Goal: Task Accomplishment & Management: Use online tool/utility

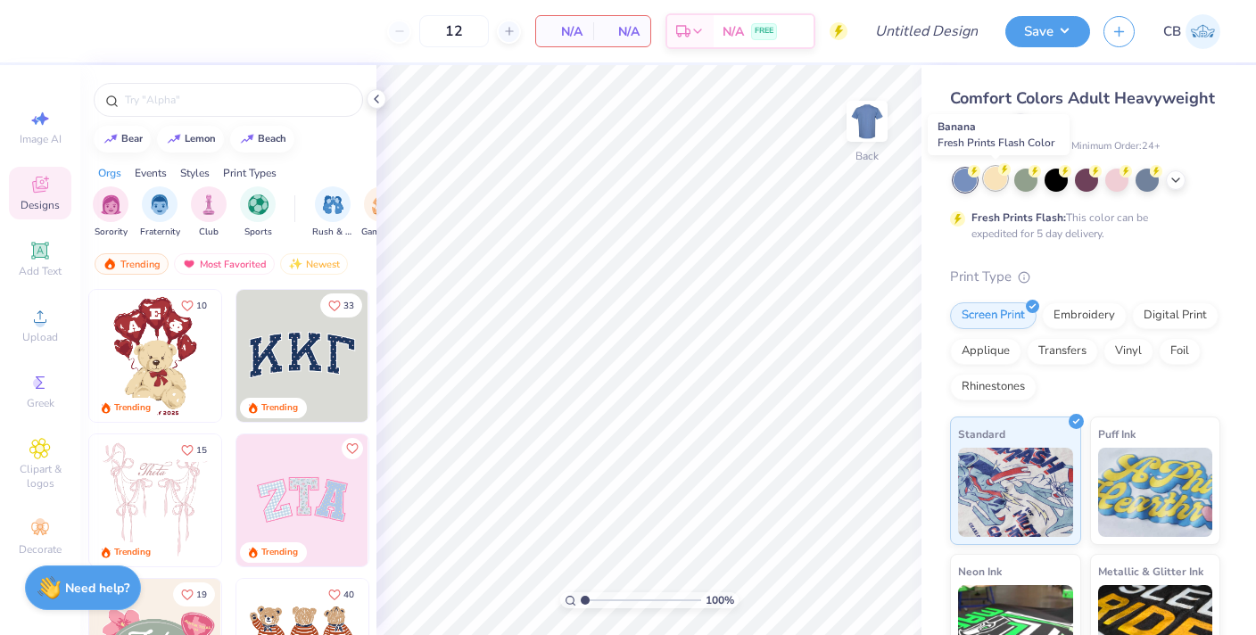
click at [989, 178] on div at bounding box center [995, 178] width 23 height 23
click at [1183, 178] on div at bounding box center [1176, 179] width 20 height 20
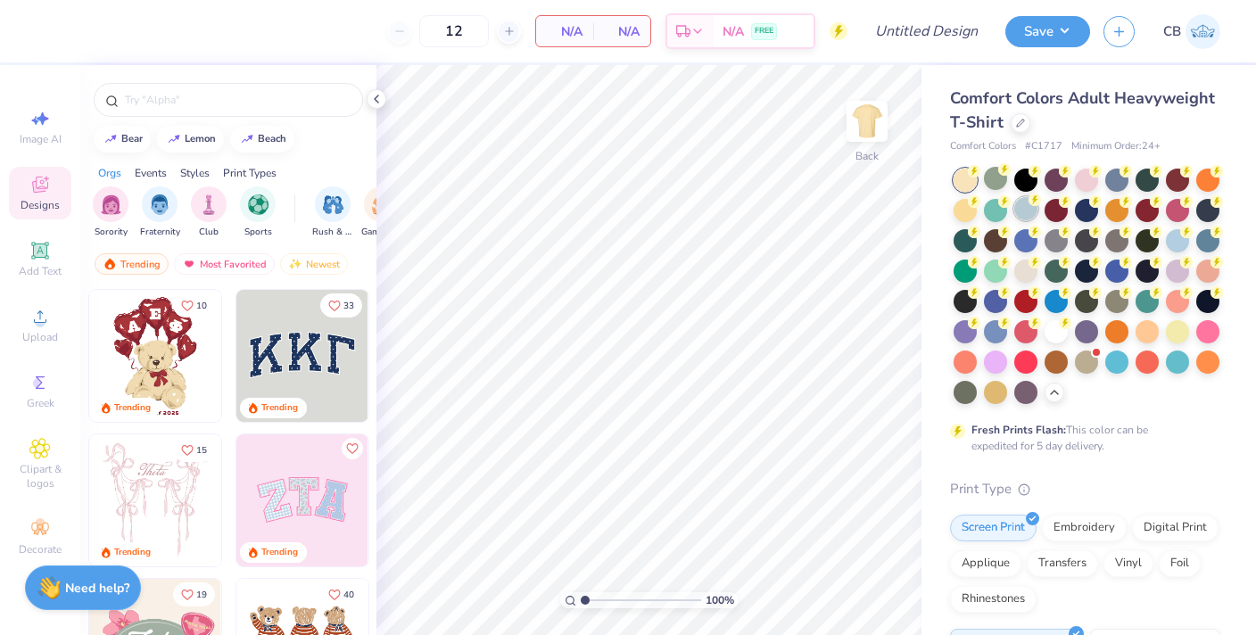
click at [1018, 211] on div at bounding box center [1025, 208] width 23 height 23
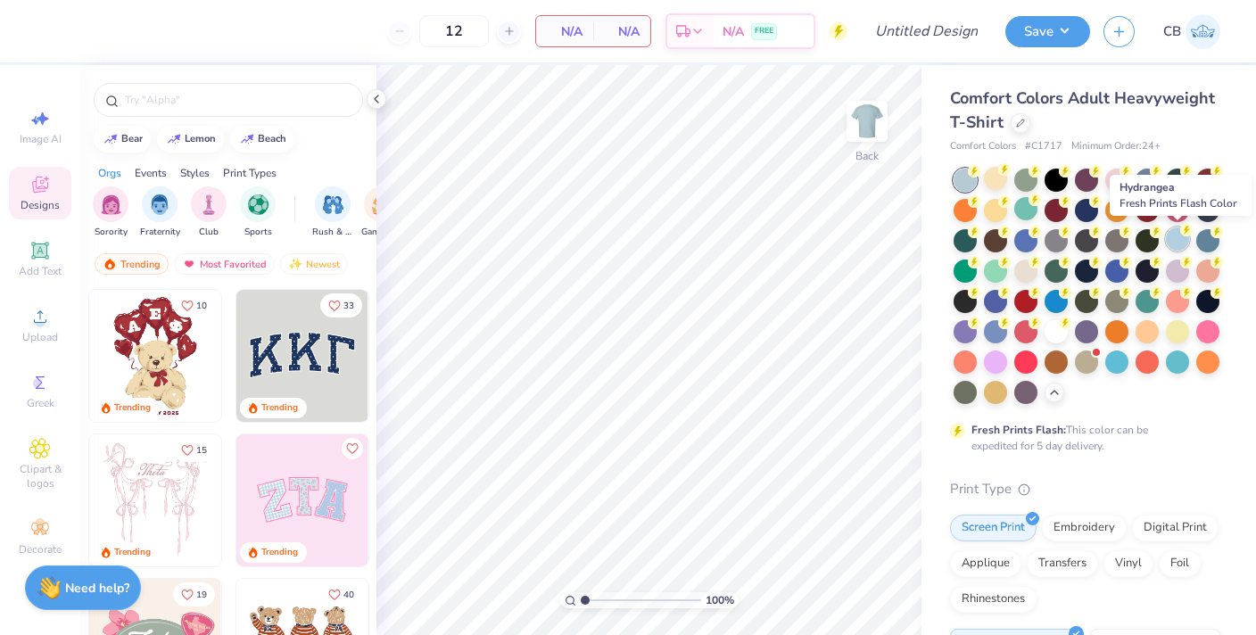
click at [1173, 250] on div at bounding box center [1177, 239] width 23 height 23
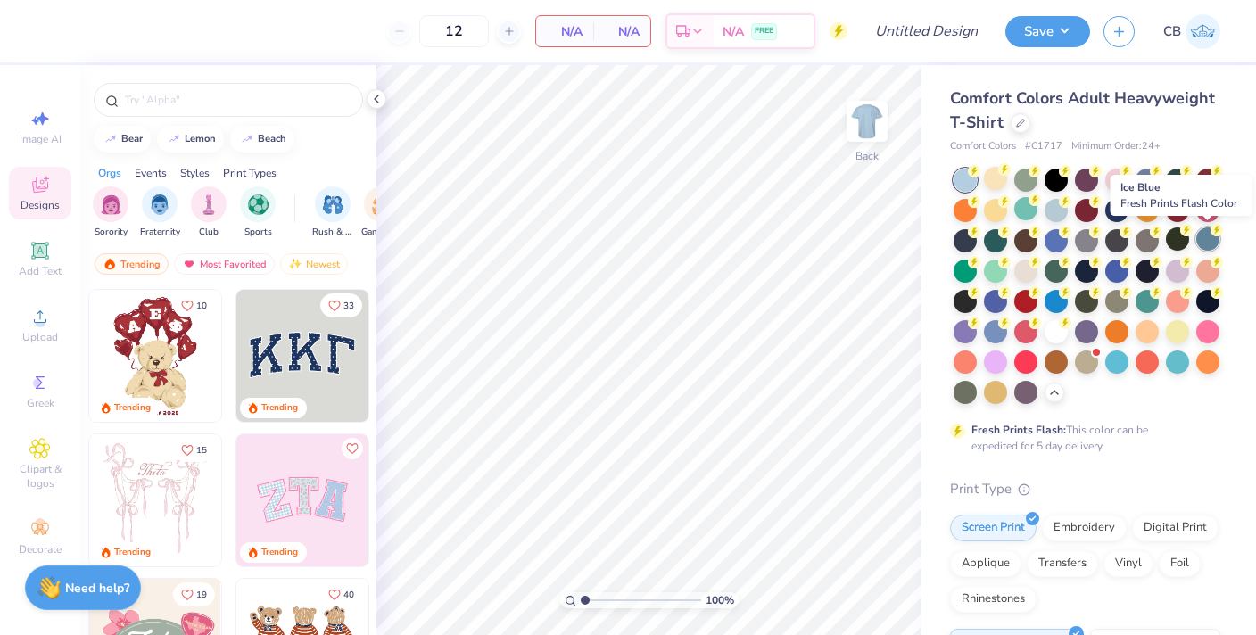
click at [1208, 238] on div at bounding box center [1207, 239] width 23 height 23
click at [1086, 268] on div at bounding box center [1086, 269] width 23 height 23
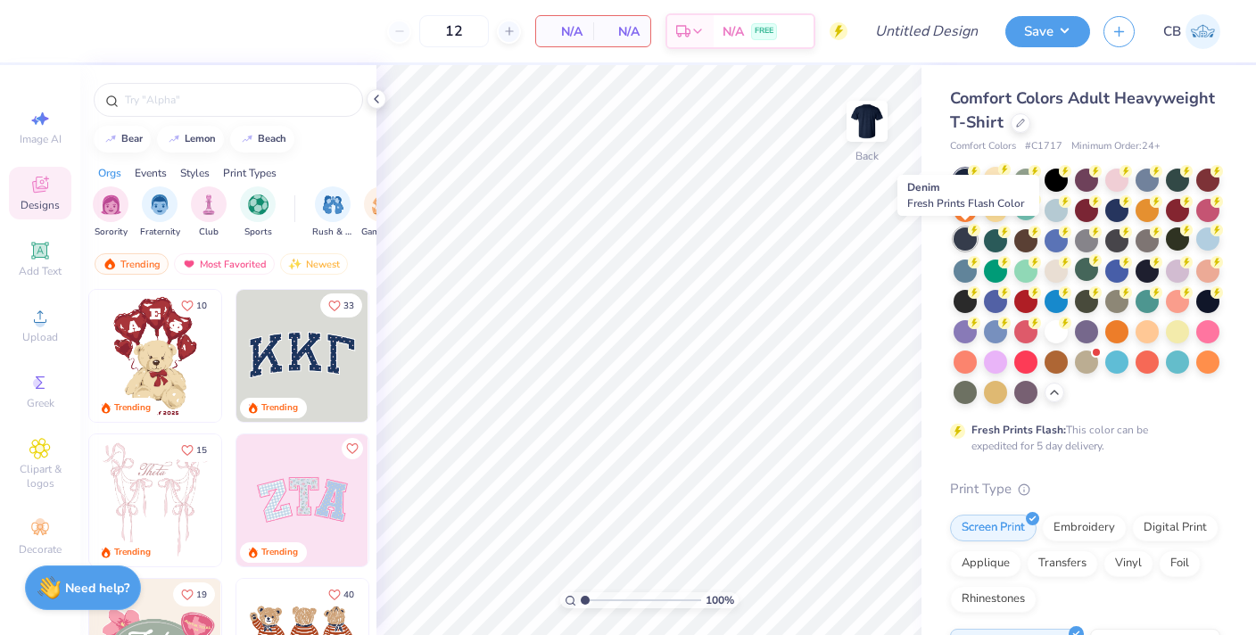
click at [974, 241] on div at bounding box center [965, 239] width 23 height 23
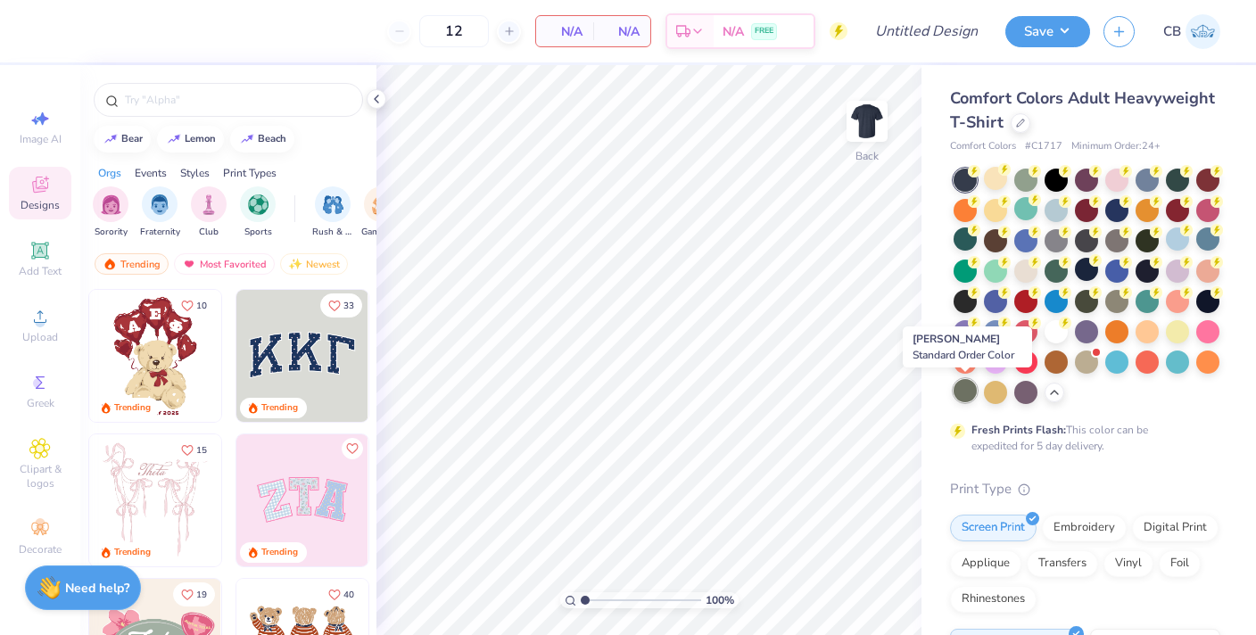
click at [956, 390] on div at bounding box center [965, 390] width 23 height 23
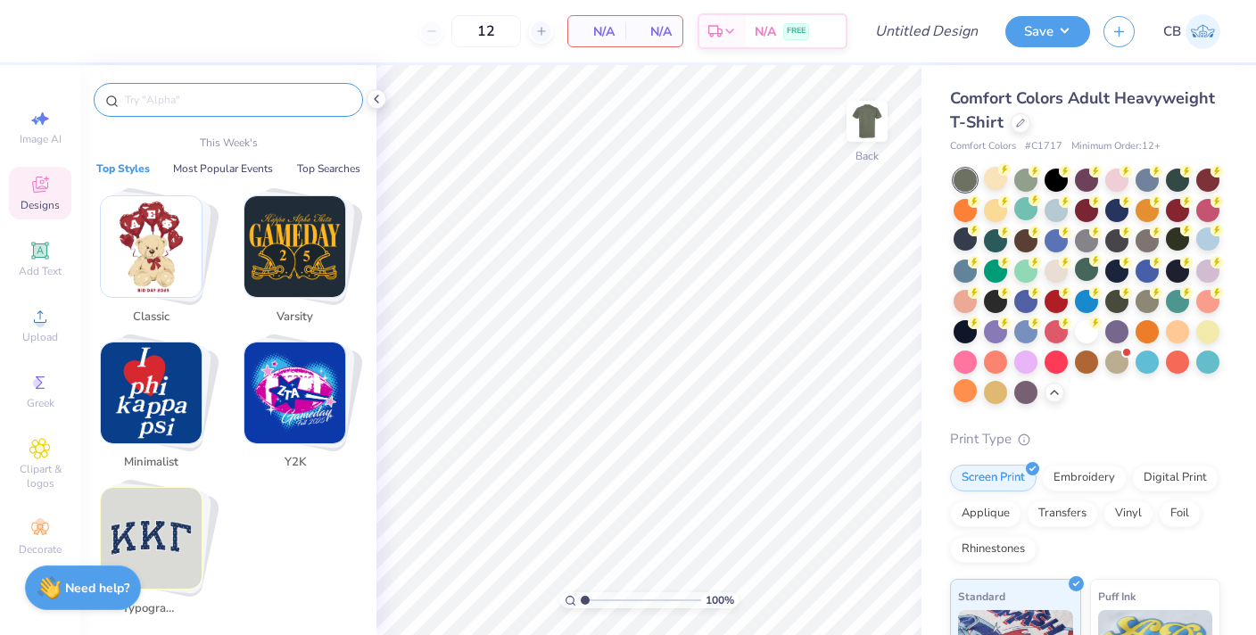
click at [150, 95] on input "text" at bounding box center [237, 100] width 228 height 18
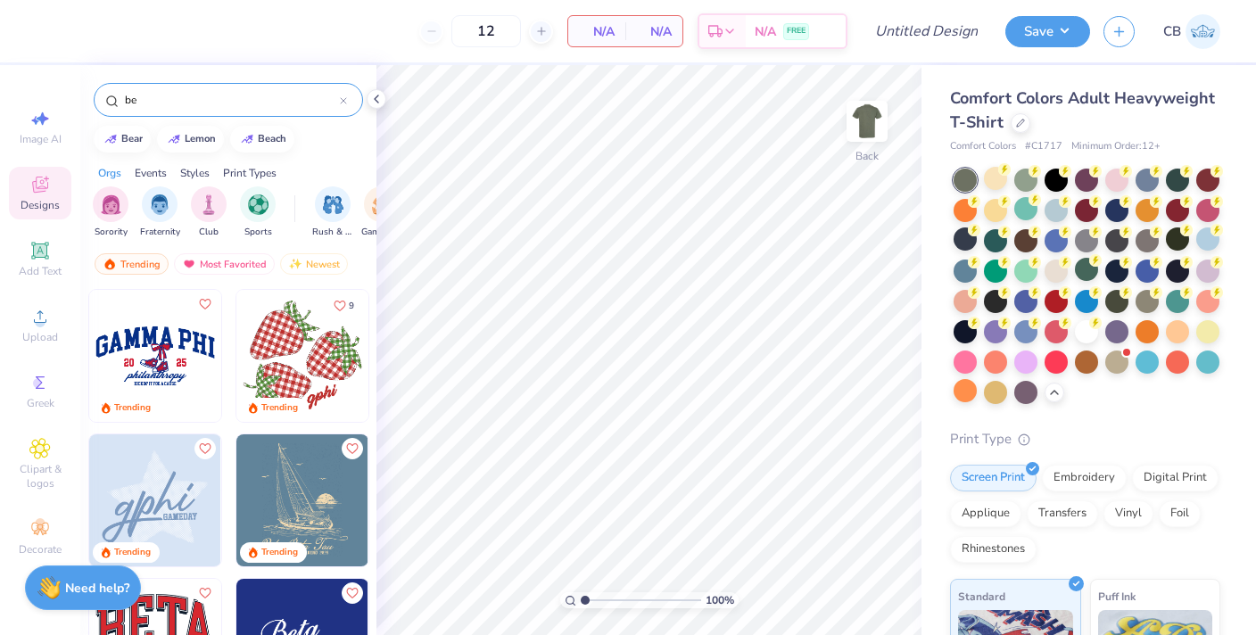
type input "b"
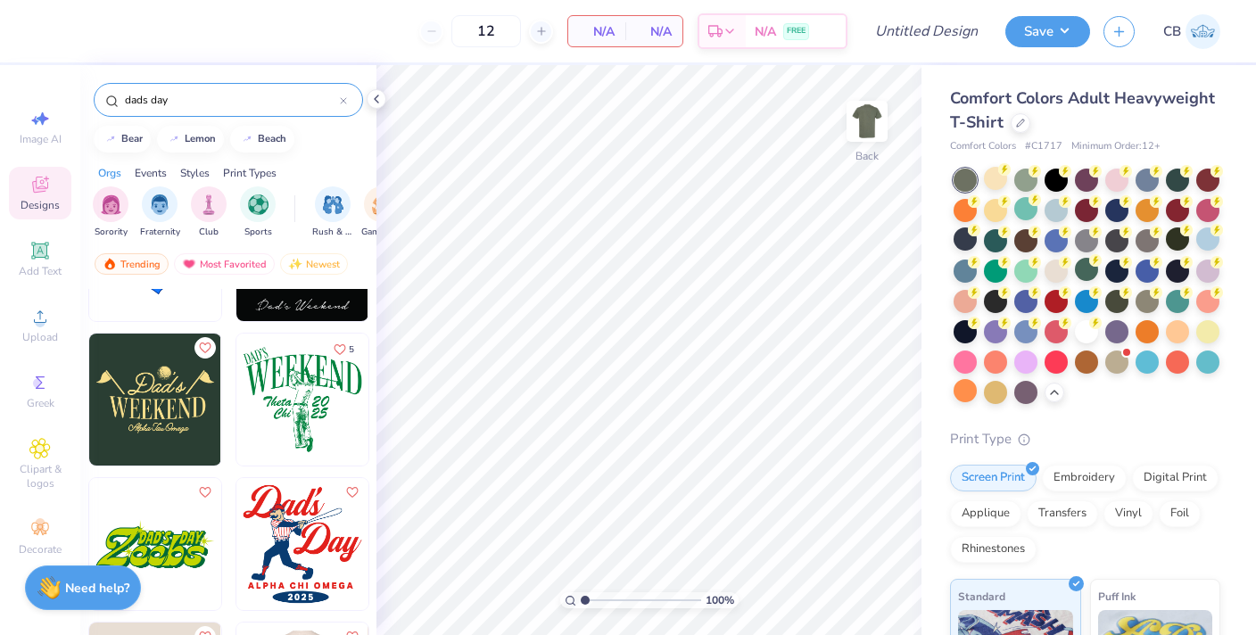
scroll to position [206, 0]
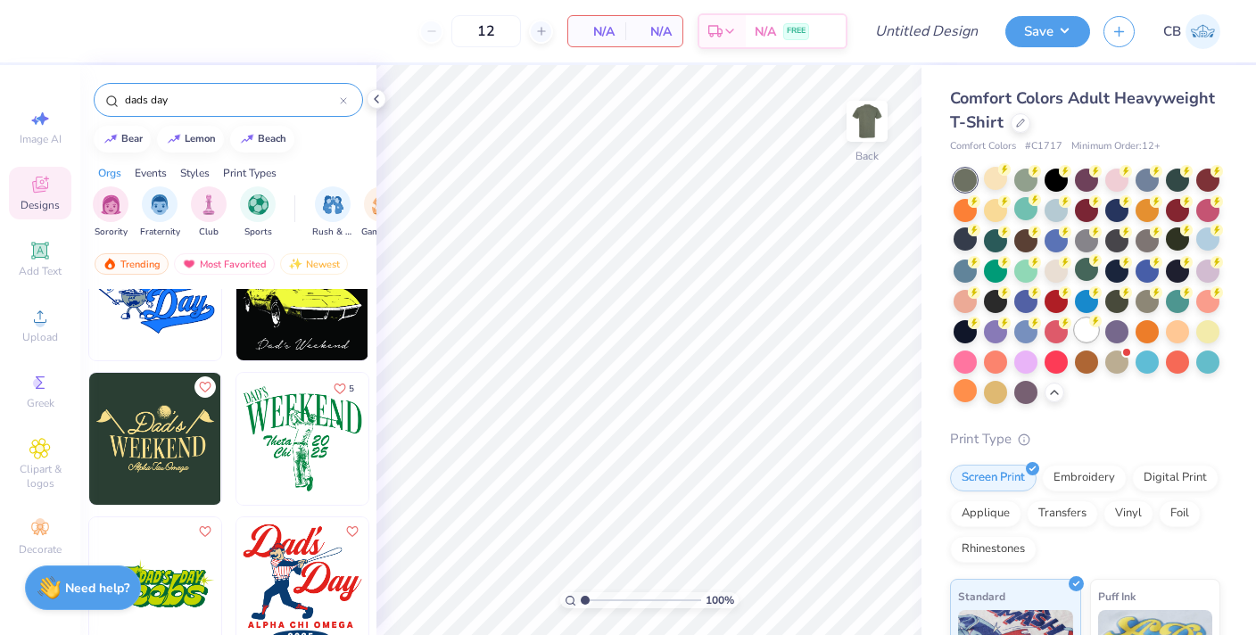
type input "dads day"
click at [1080, 335] on div at bounding box center [1086, 330] width 23 height 23
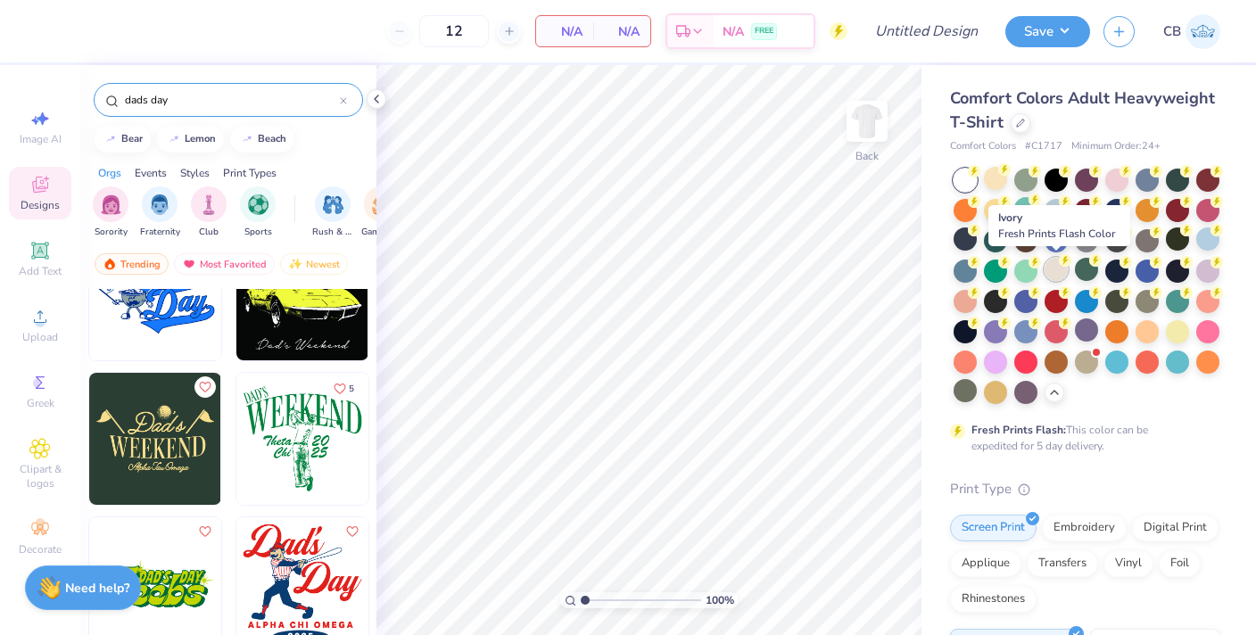
click at [1051, 273] on div at bounding box center [1056, 269] width 23 height 23
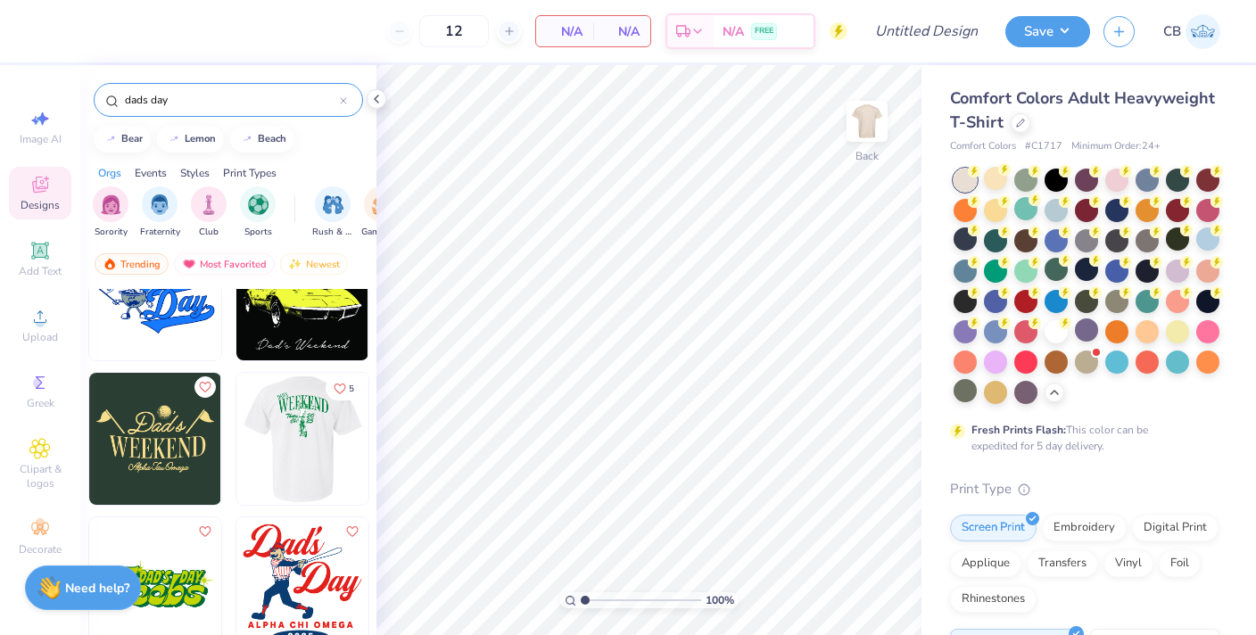
click at [311, 437] on img at bounding box center [302, 439] width 132 height 132
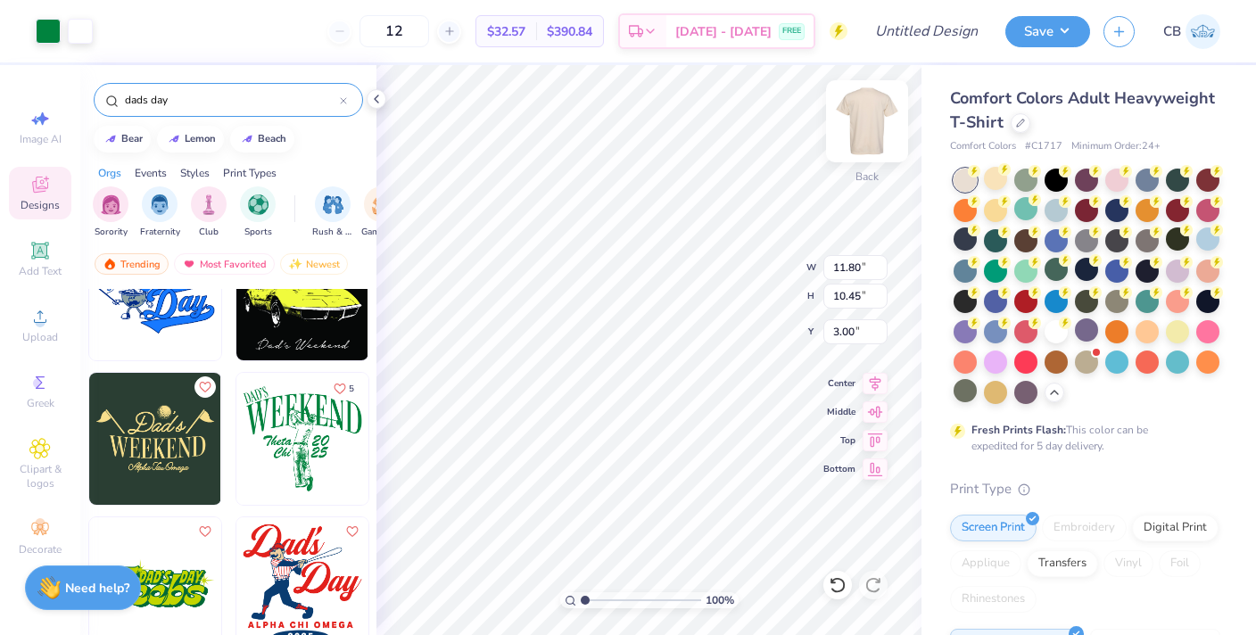
click at [859, 120] on img at bounding box center [867, 121] width 71 height 71
click at [873, 129] on img at bounding box center [867, 121] width 71 height 71
click at [859, 120] on img at bounding box center [867, 121] width 71 height 71
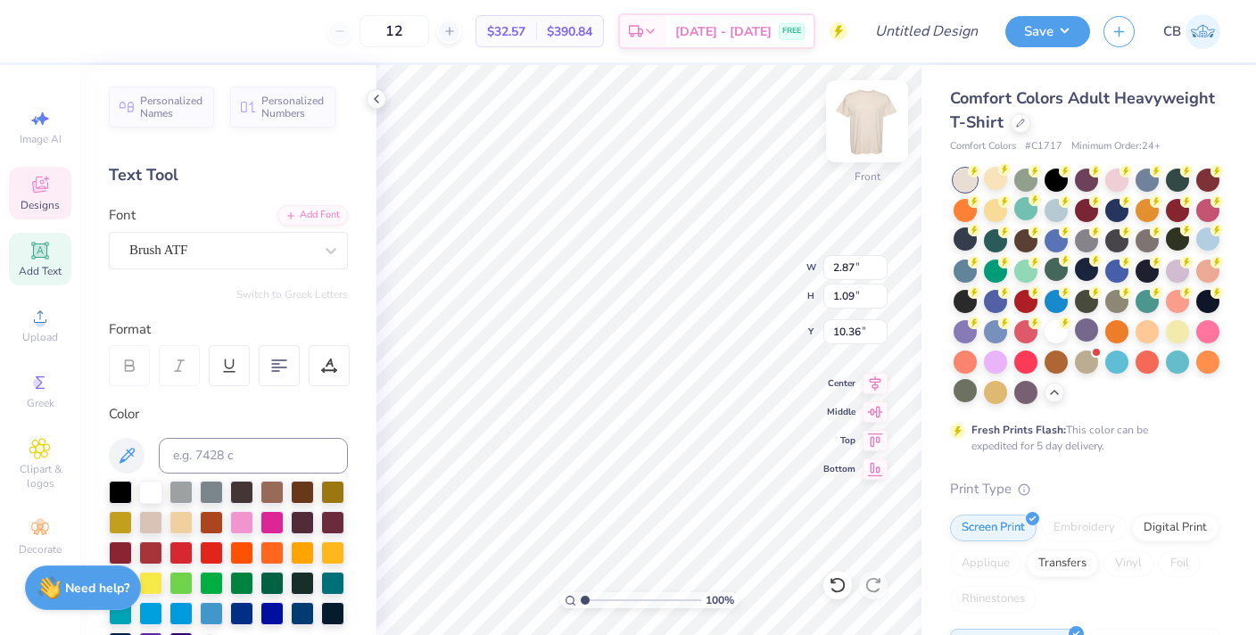
scroll to position [0, 0]
type textarea "T"
type textarea "Beta"
type input "1.74"
type input "1.12"
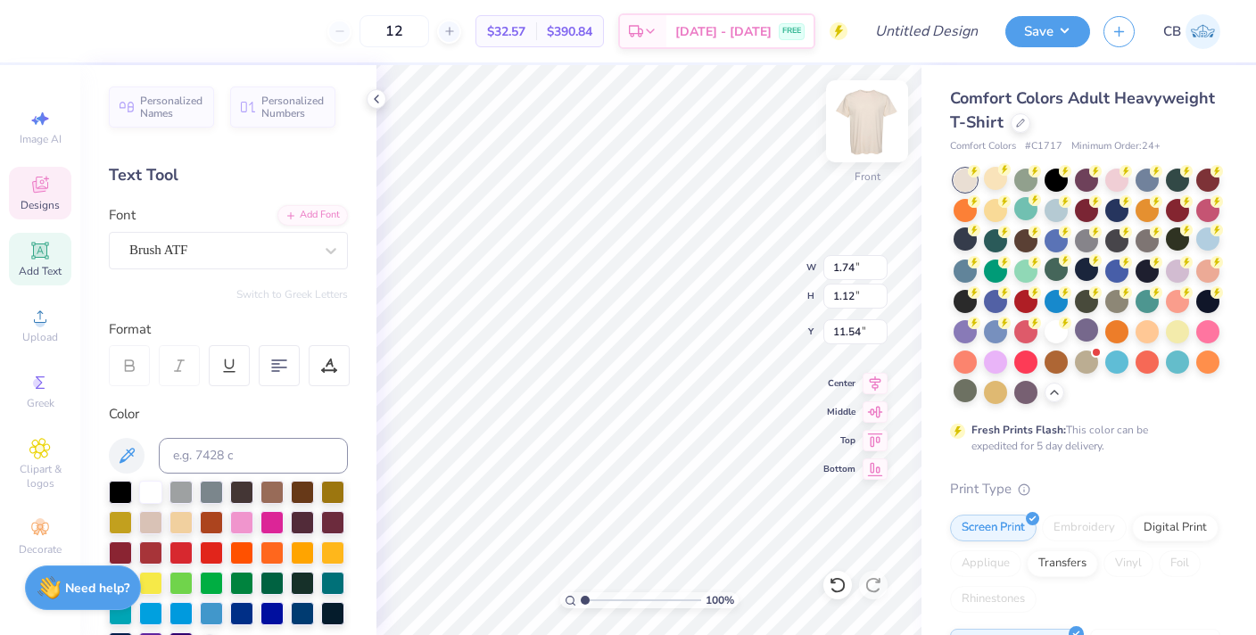
type input "11.54"
type textarea "C"
type textarea "Theta Pi"
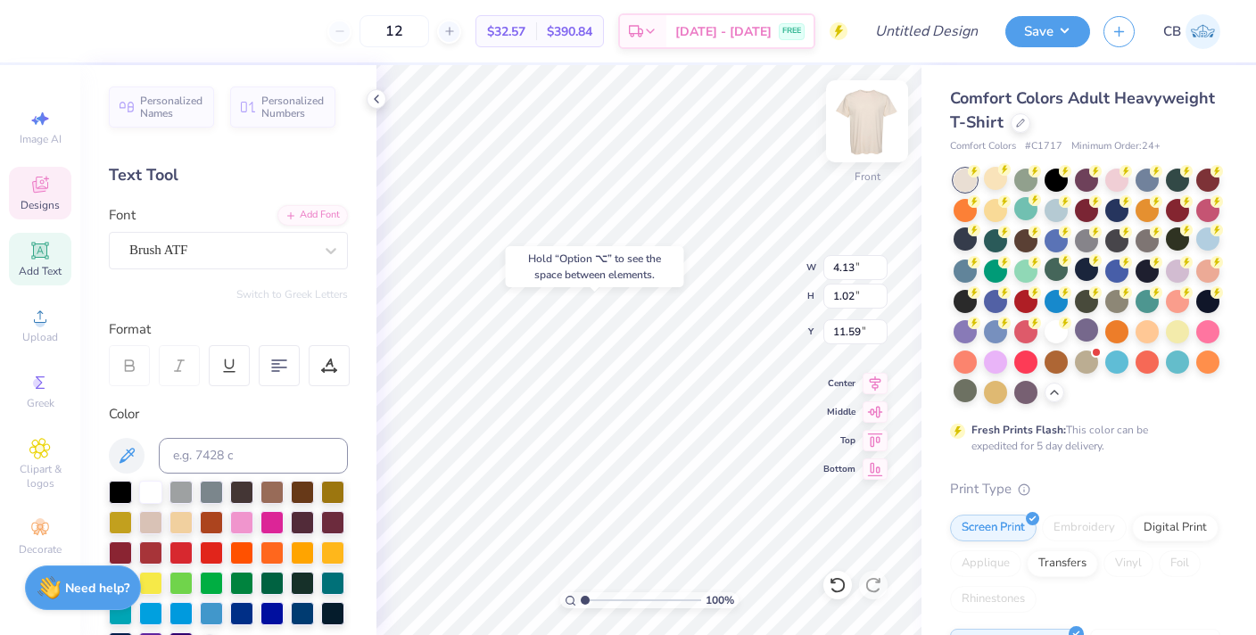
type input "11.58"
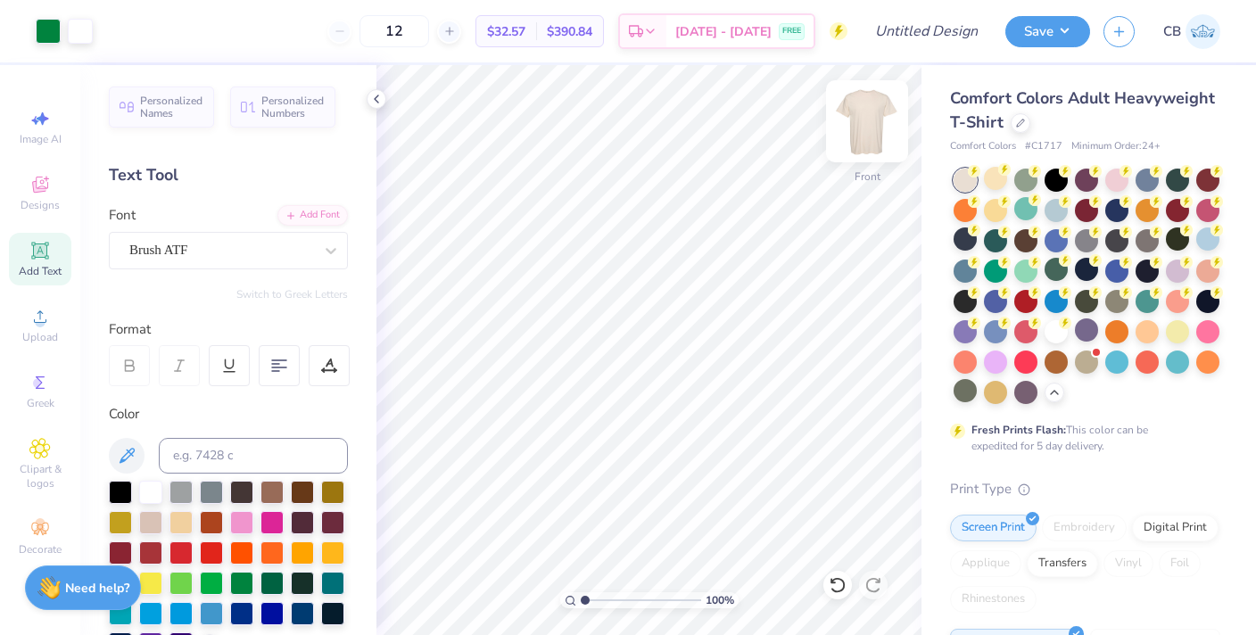
click at [865, 124] on img at bounding box center [867, 121] width 71 height 71
click at [44, 203] on span "Designs" at bounding box center [40, 205] width 39 height 14
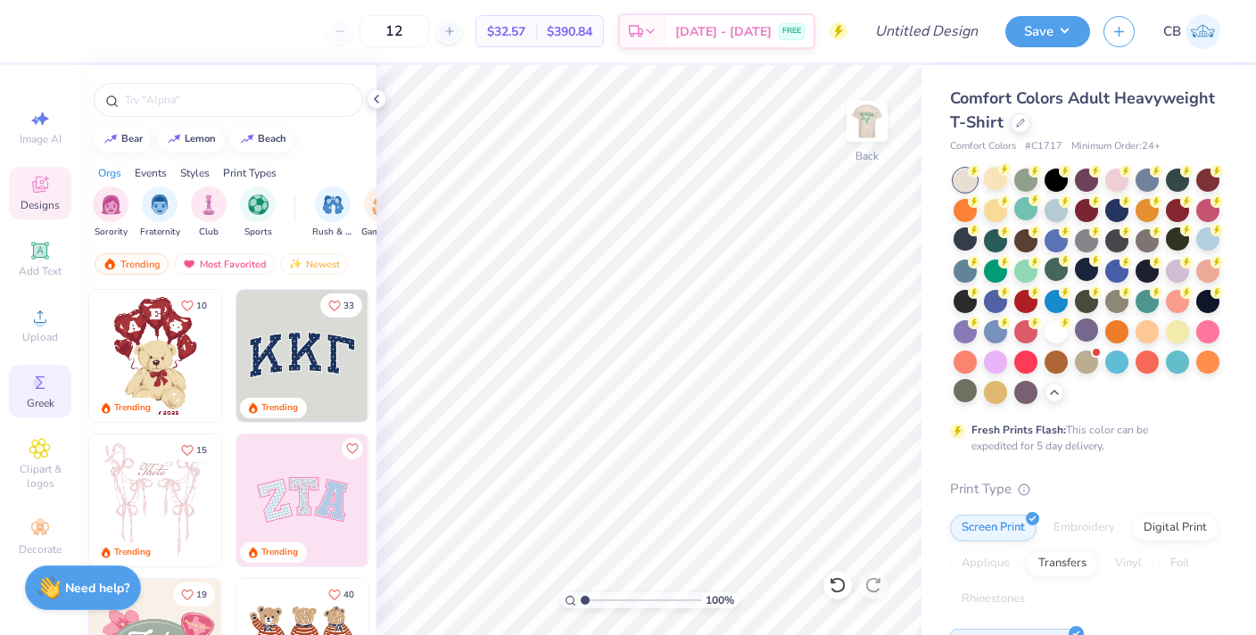
click at [36, 385] on circle at bounding box center [38, 383] width 10 height 10
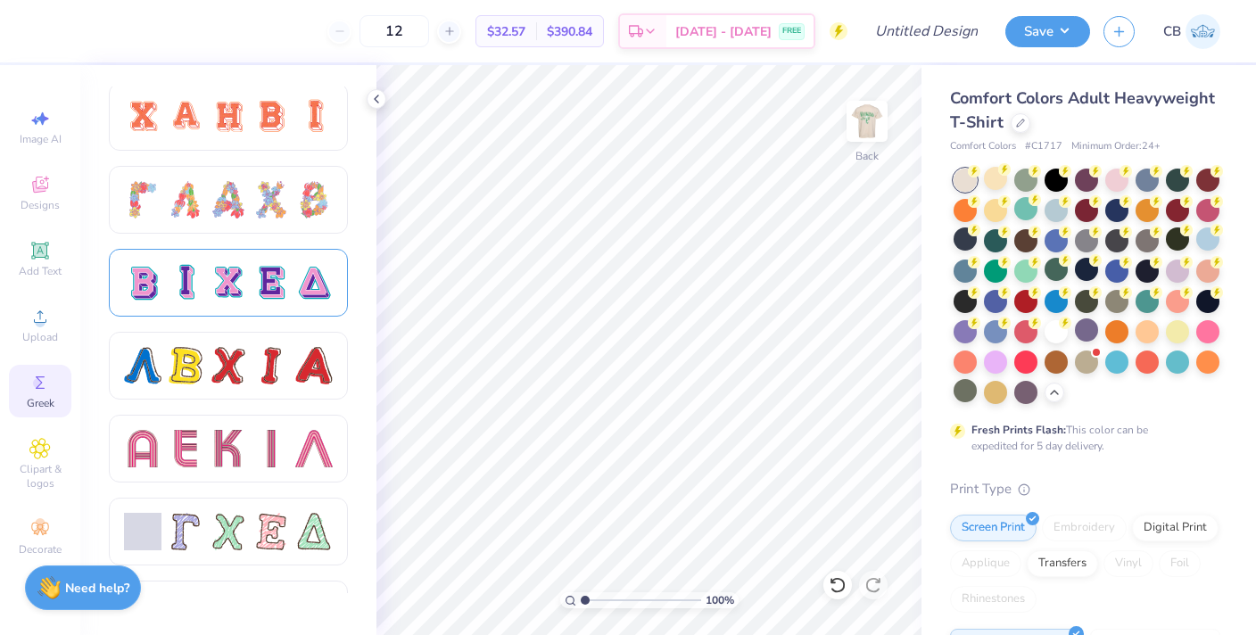
scroll to position [1348, 0]
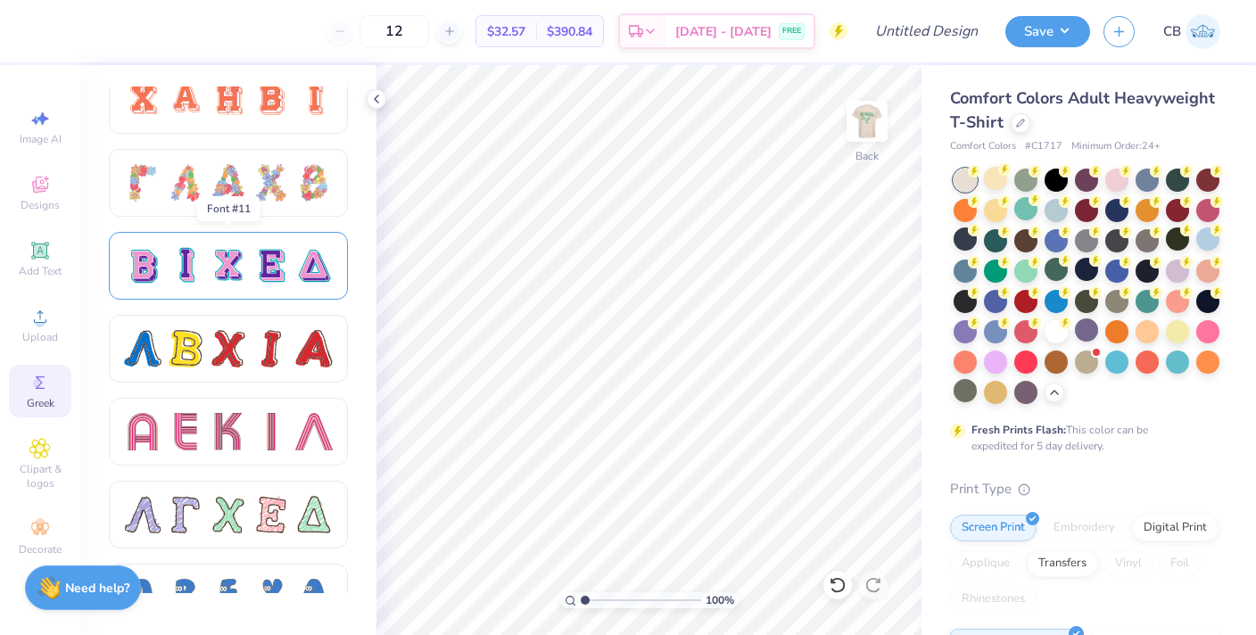
click at [222, 274] on div at bounding box center [228, 265] width 37 height 37
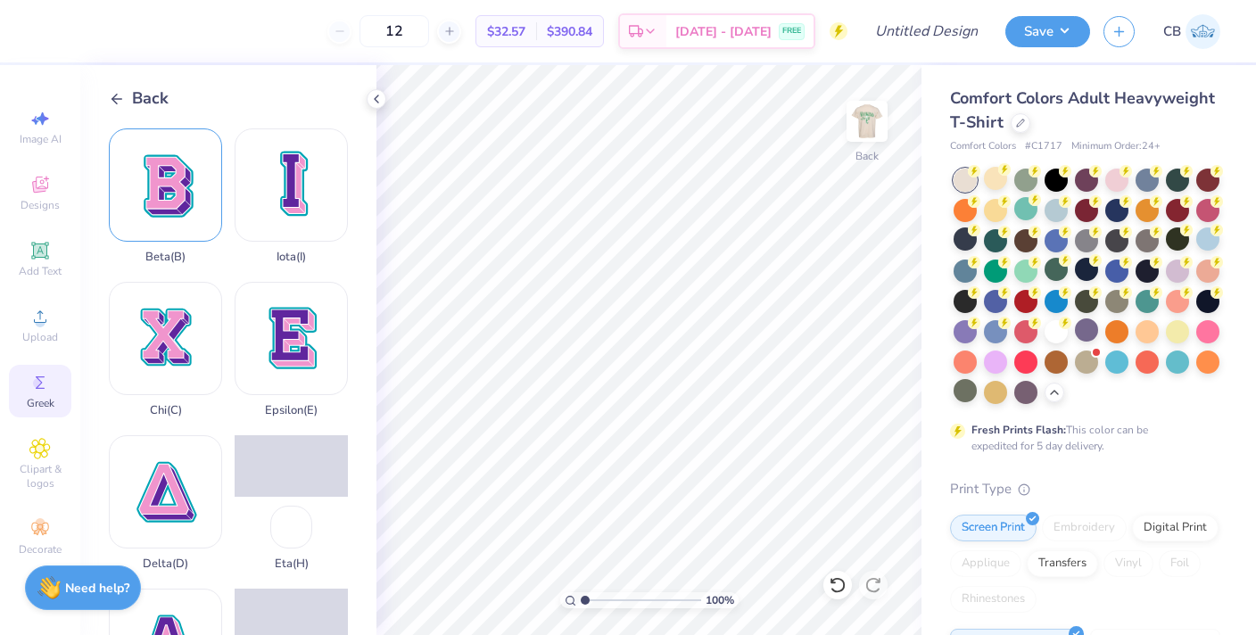
click at [162, 185] on div "Beta ( B )" at bounding box center [165, 196] width 113 height 136
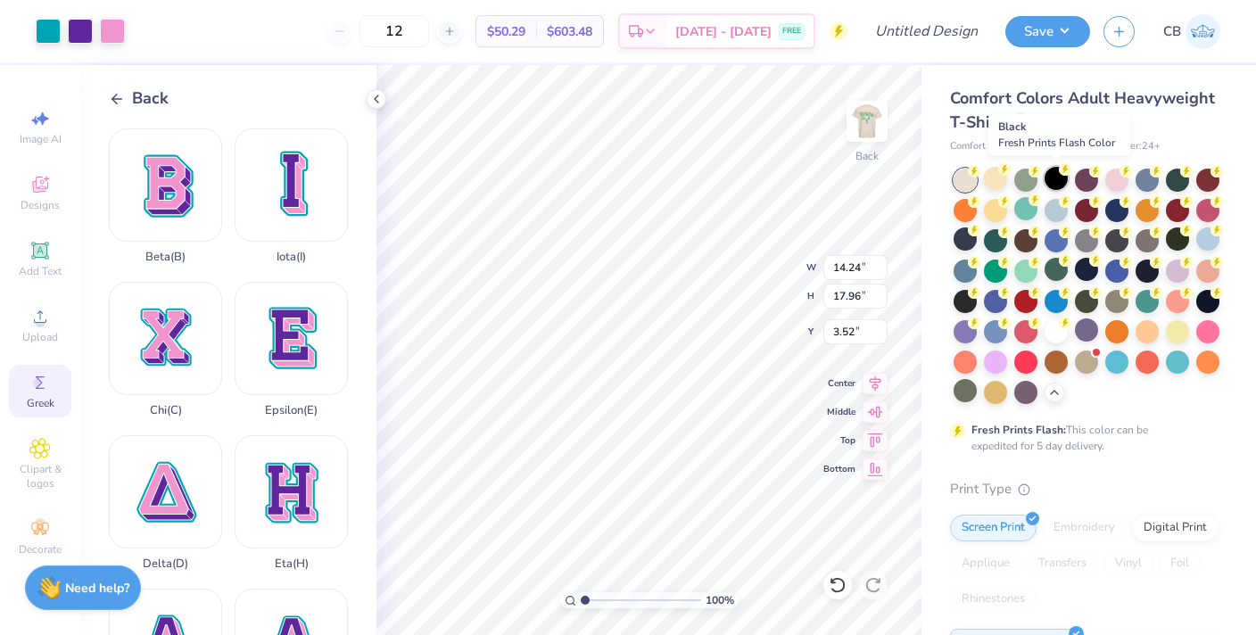
click at [1062, 176] on div at bounding box center [1056, 178] width 23 height 23
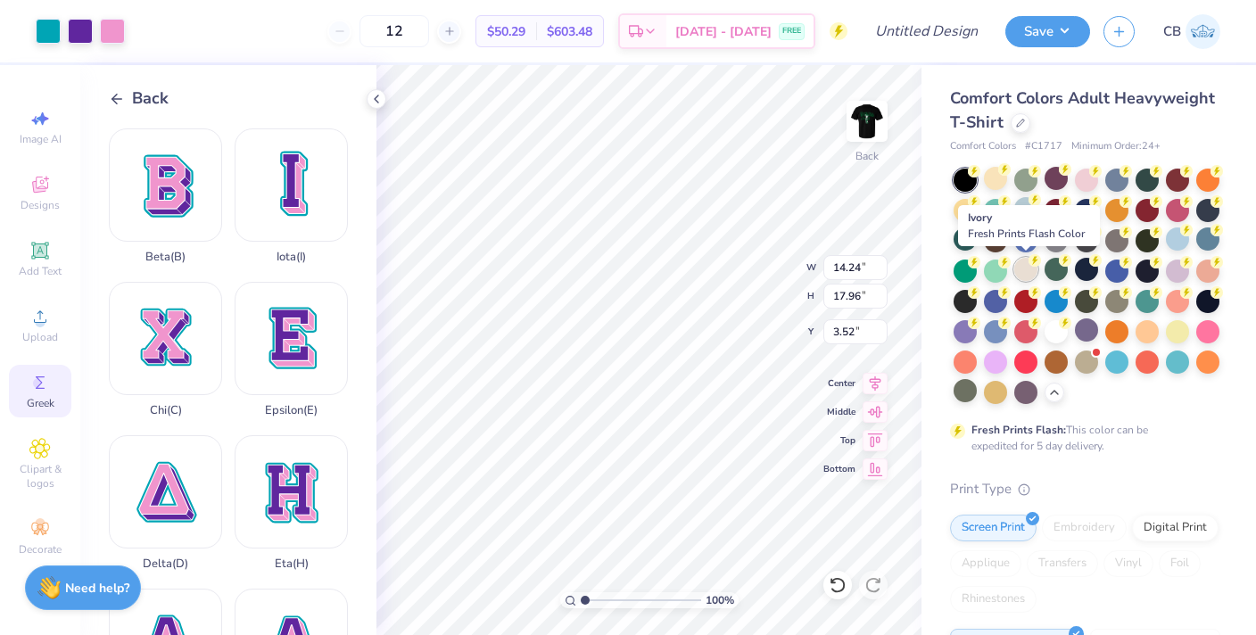
click at [1031, 271] on div at bounding box center [1025, 269] width 23 height 23
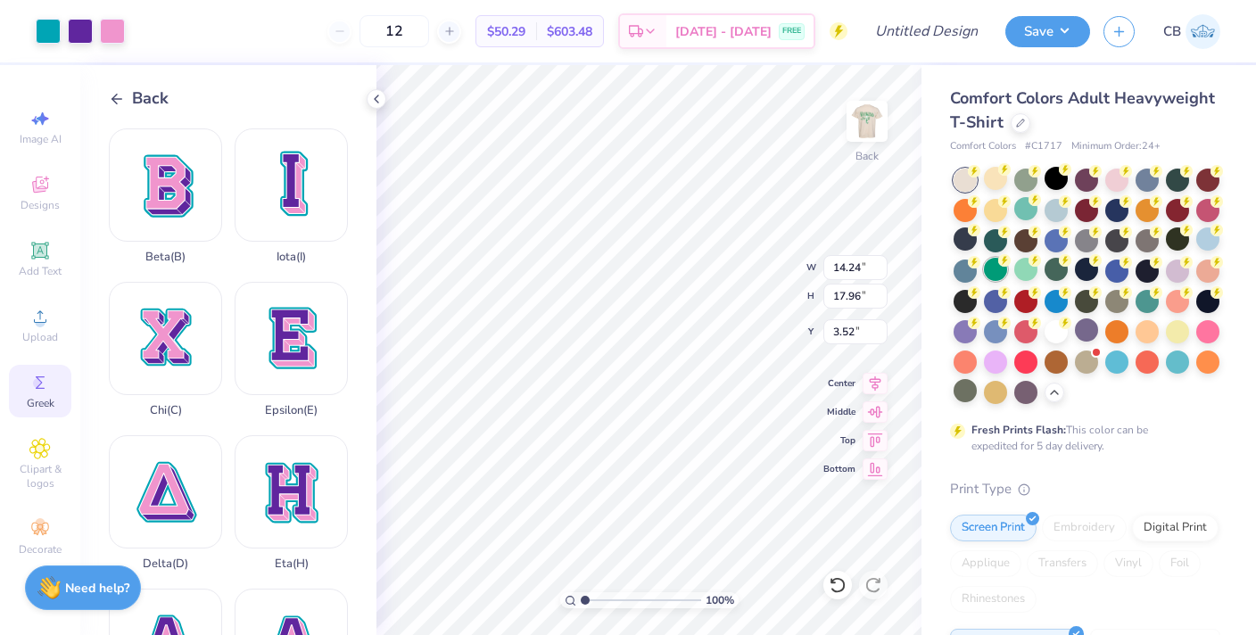
type input "6.68"
type input "8.43"
type input "7.96"
click at [121, 99] on line at bounding box center [117, 99] width 10 height 0
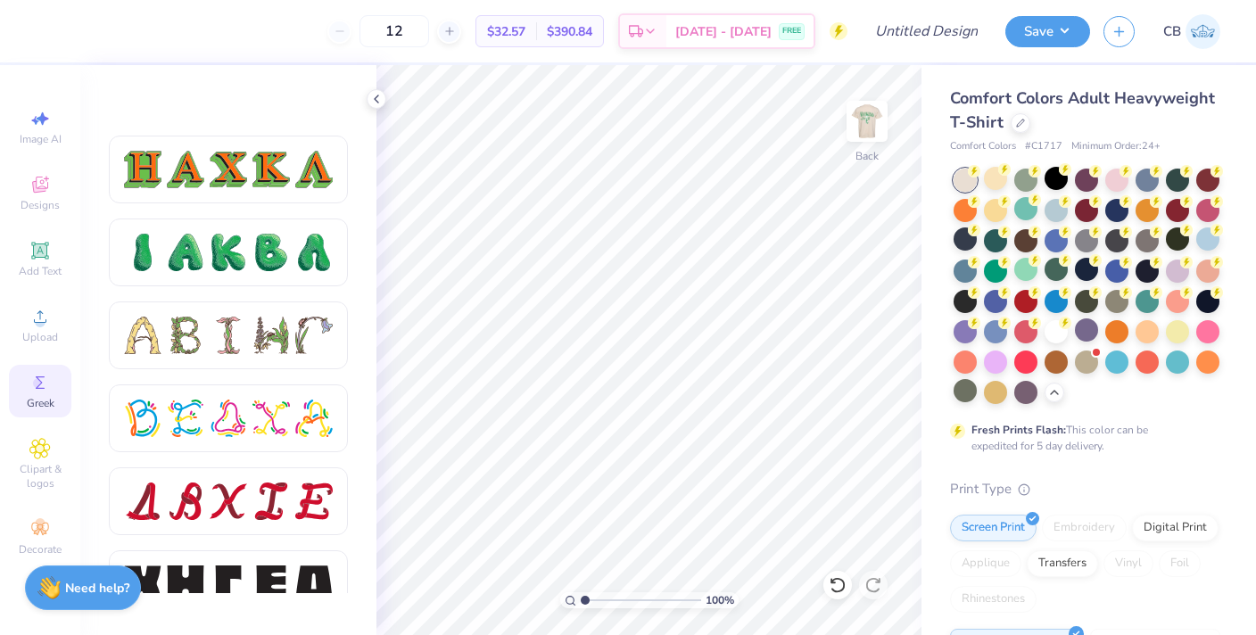
scroll to position [2154, 0]
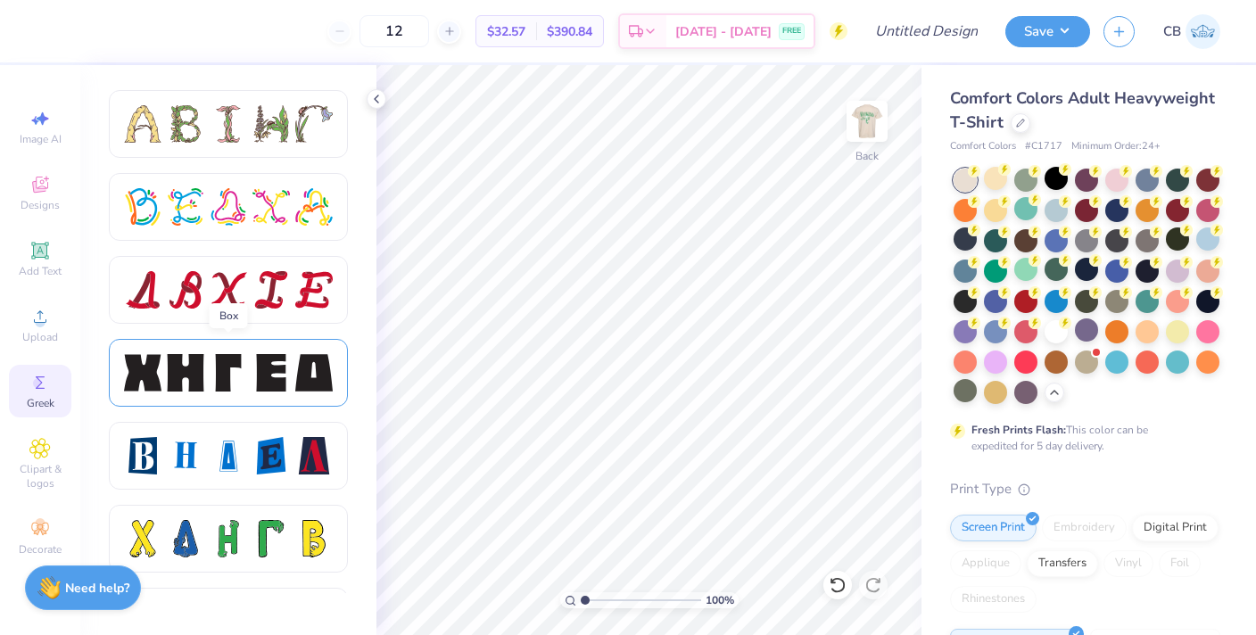
click at [217, 360] on div at bounding box center [228, 372] width 37 height 37
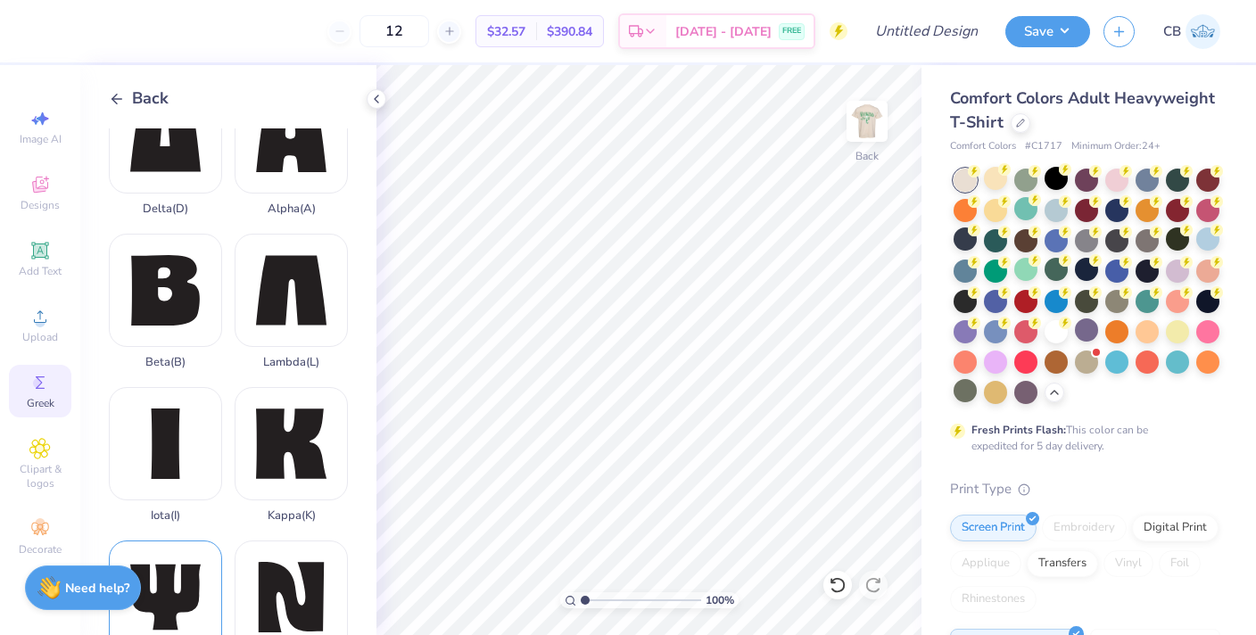
scroll to position [354, 0]
click at [185, 312] on div "Beta ( B )" at bounding box center [165, 303] width 113 height 136
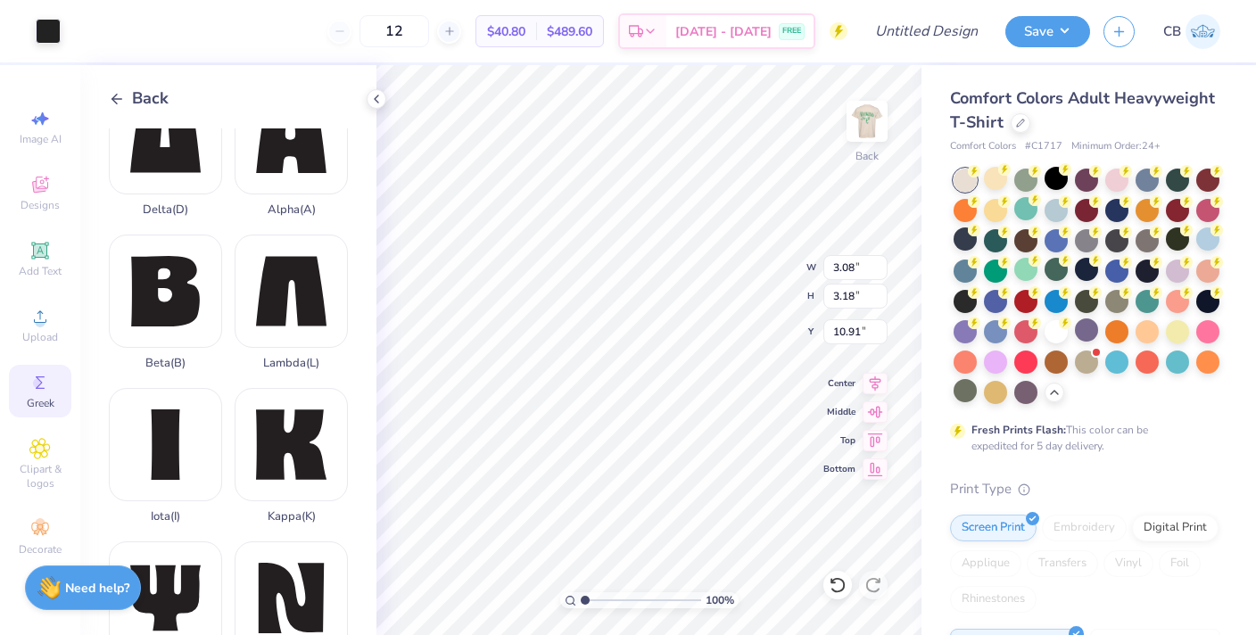
type input "1.95"
type input "2.00"
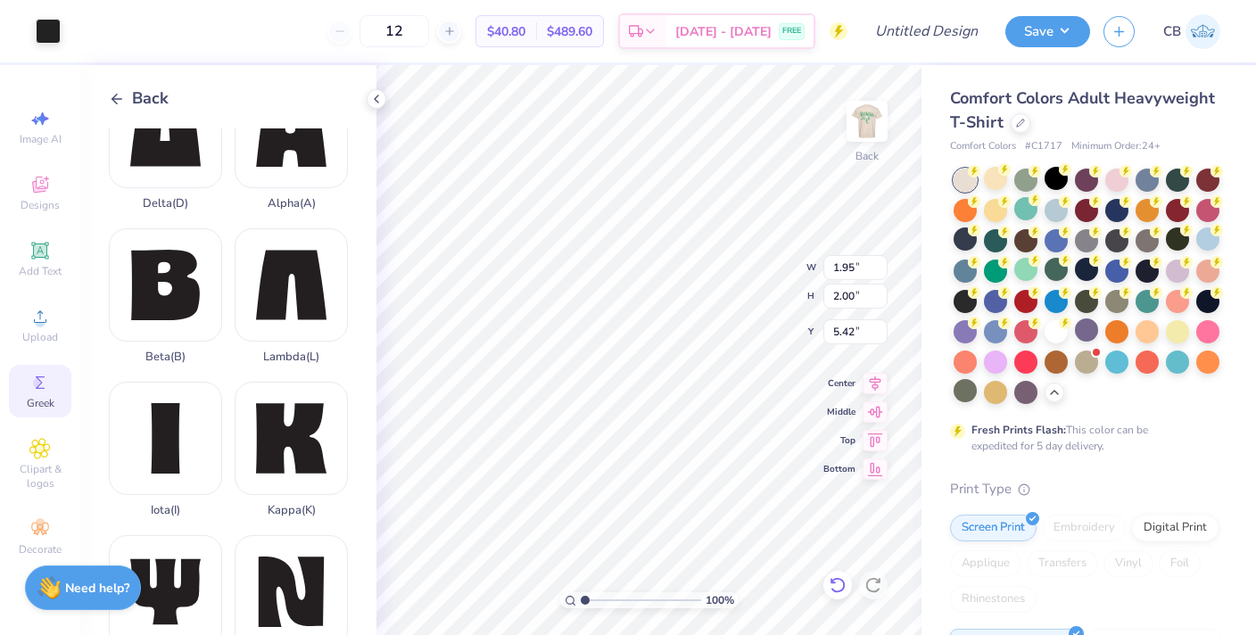
click at [828, 590] on div at bounding box center [838, 585] width 29 height 29
type input "12.08"
click at [836, 584] on icon at bounding box center [838, 585] width 18 height 18
type input "3.08"
type input "3.18"
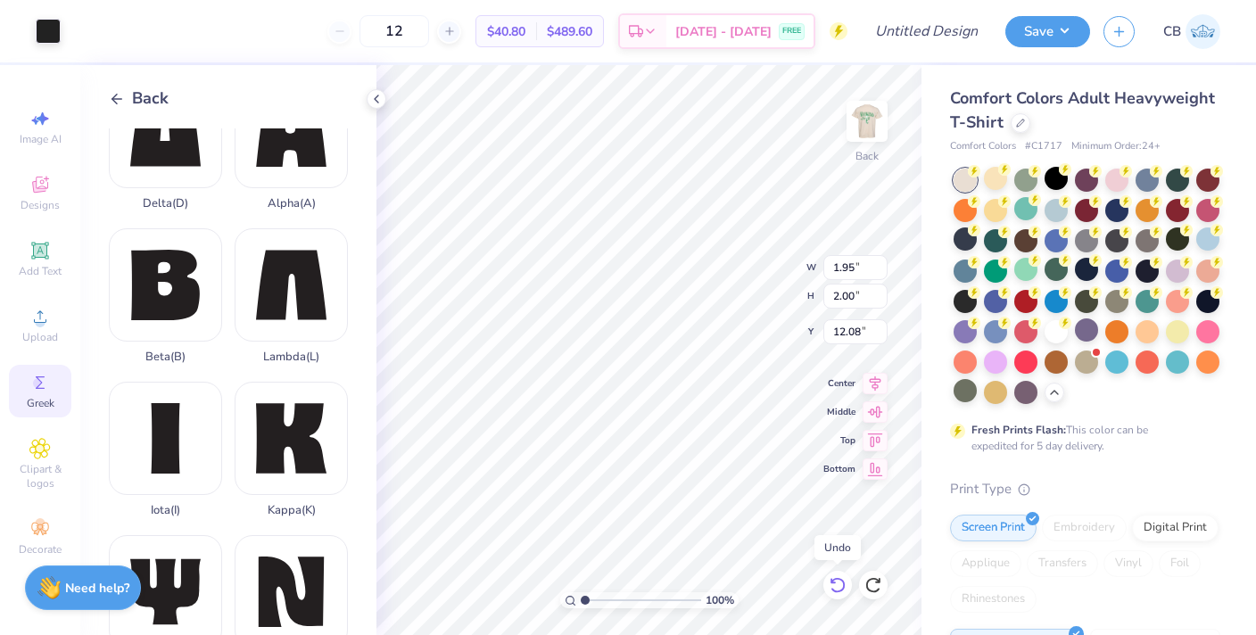
type input "10.91"
click at [113, 98] on polyline at bounding box center [114, 99] width 4 height 10
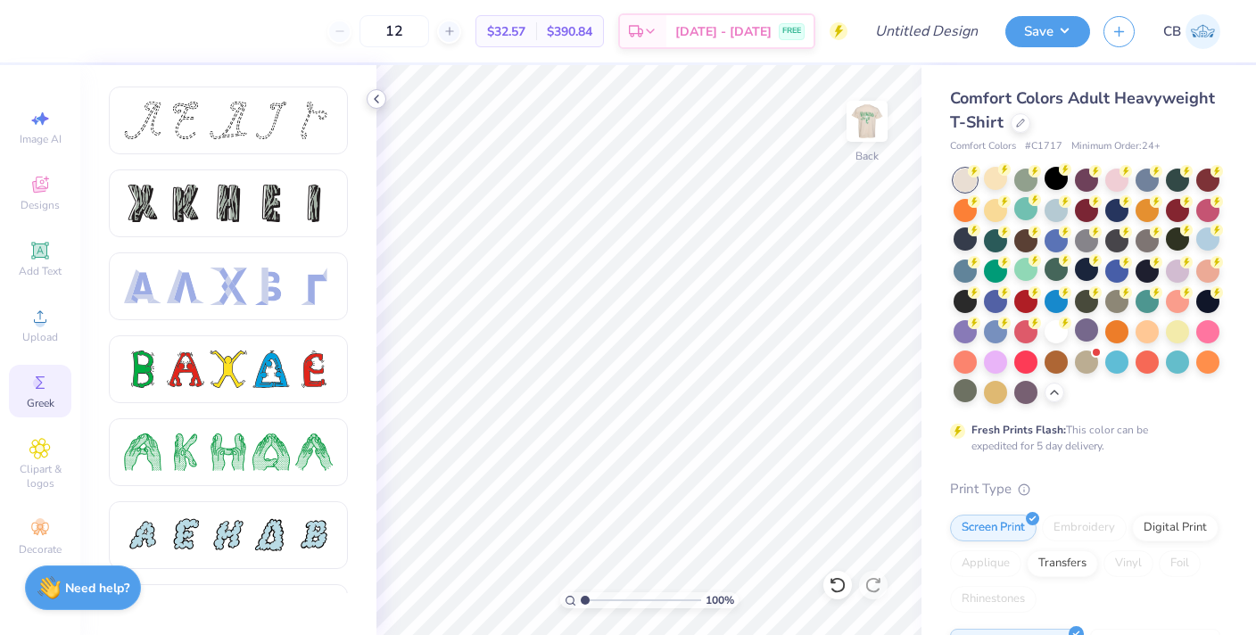
click at [376, 97] on icon at bounding box center [376, 99] width 14 height 14
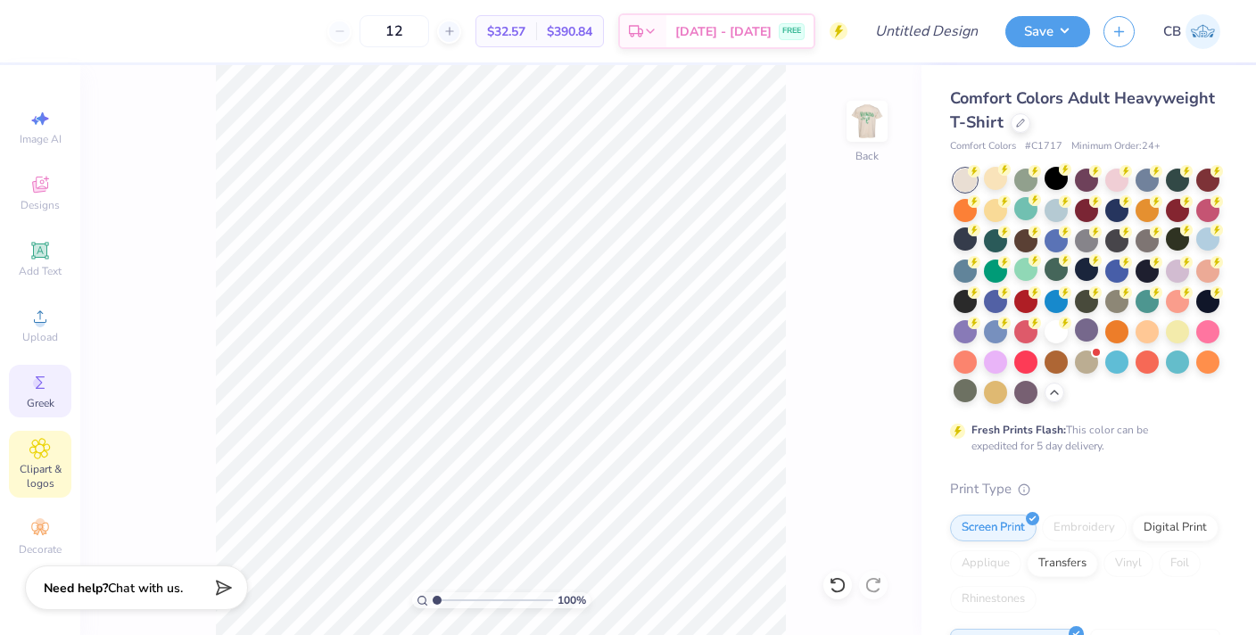
click at [43, 458] on icon at bounding box center [39, 448] width 21 height 21
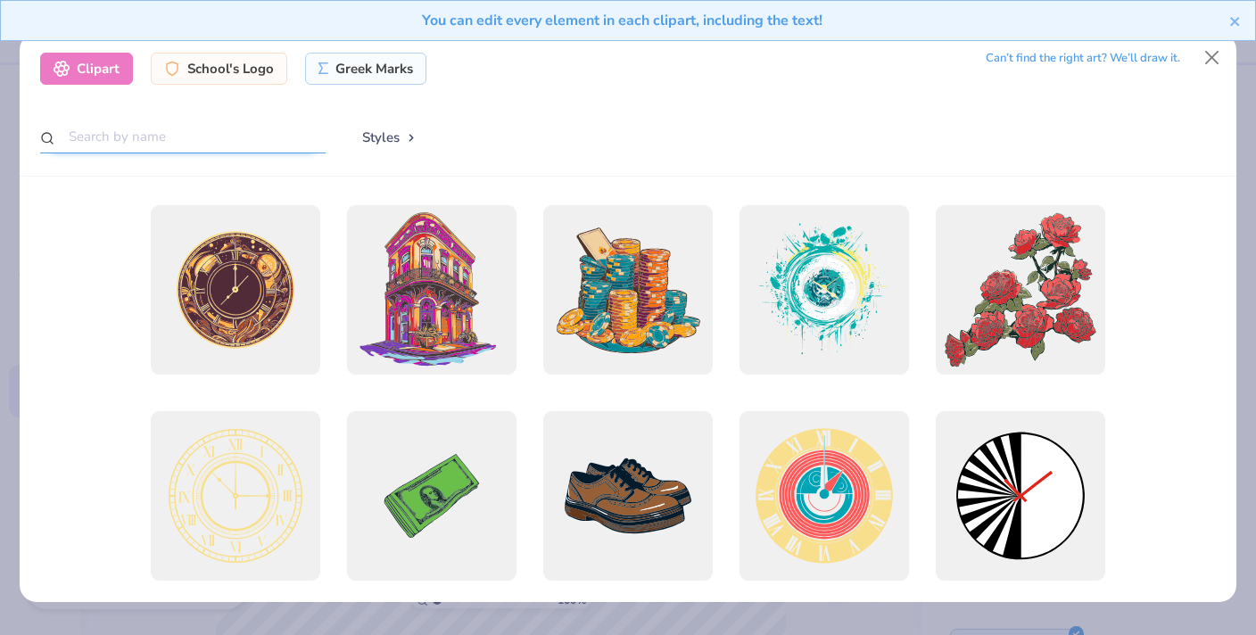
click at [222, 141] on input "text" at bounding box center [183, 136] width 286 height 33
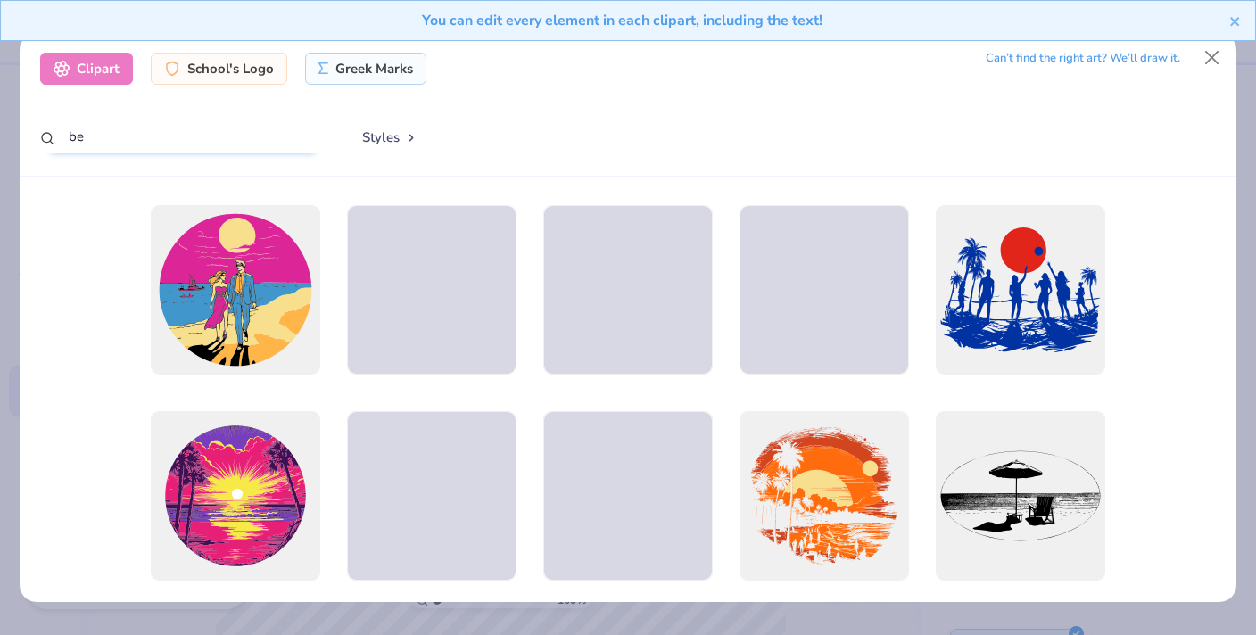
type input "b"
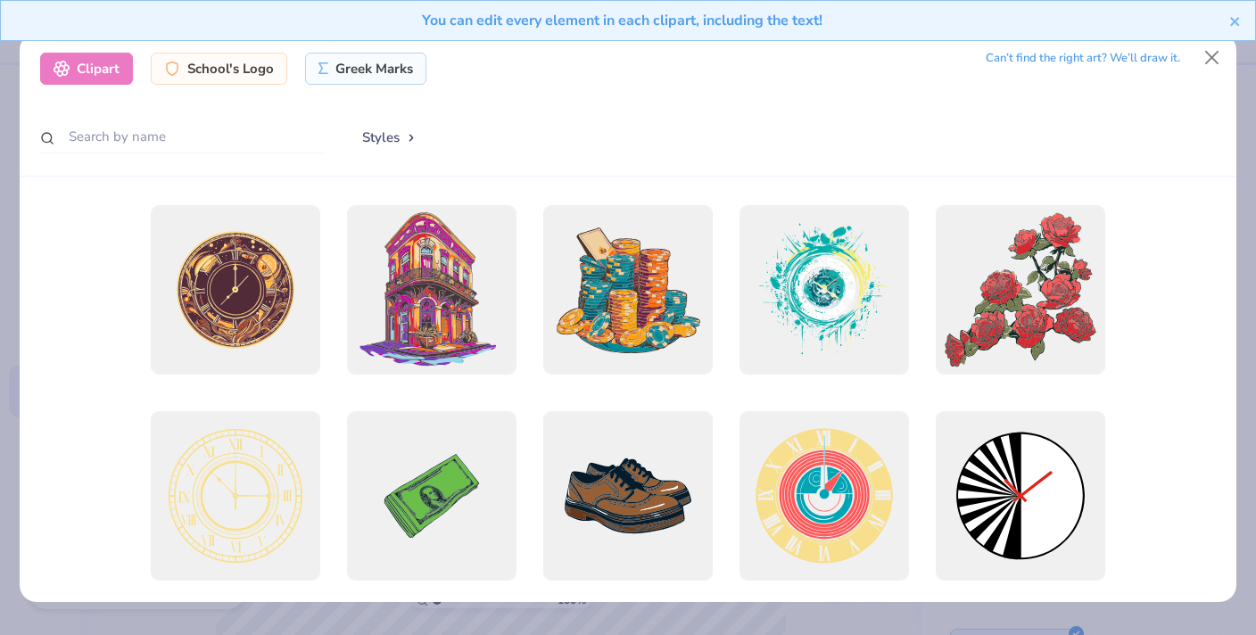
click at [360, 53] on div "You can edit every element in each clipart, including the text!" at bounding box center [628, 27] width 1256 height 54
click at [360, 62] on div "Greek Marks" at bounding box center [366, 66] width 122 height 32
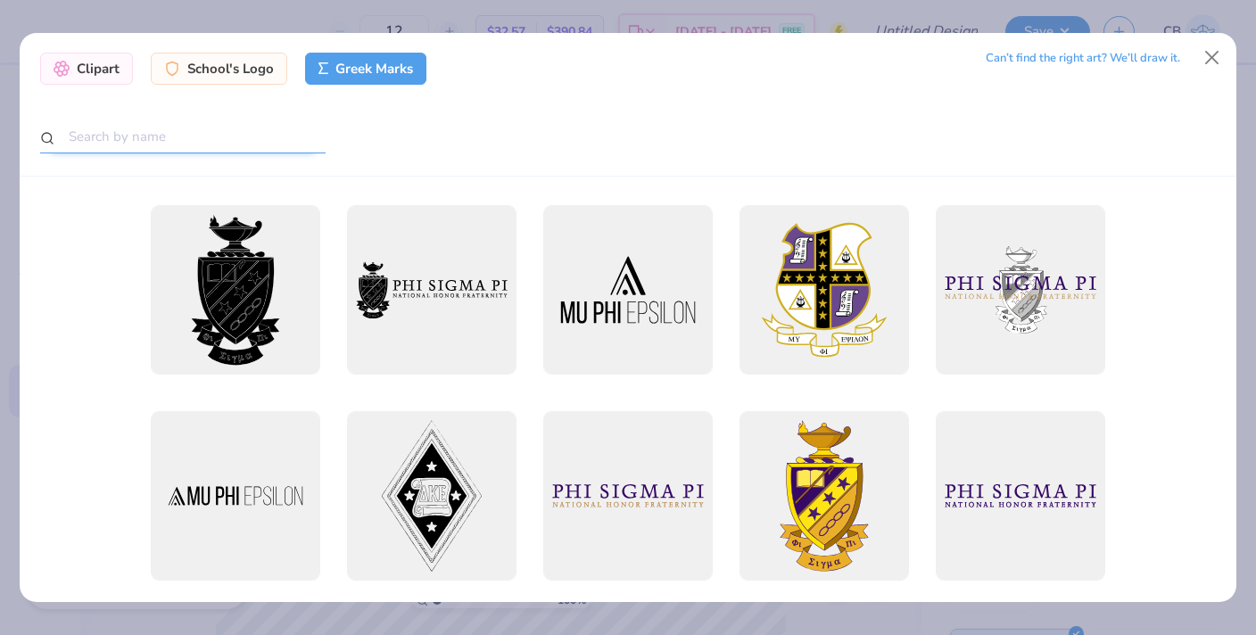
click at [202, 152] on input "text" at bounding box center [183, 136] width 286 height 33
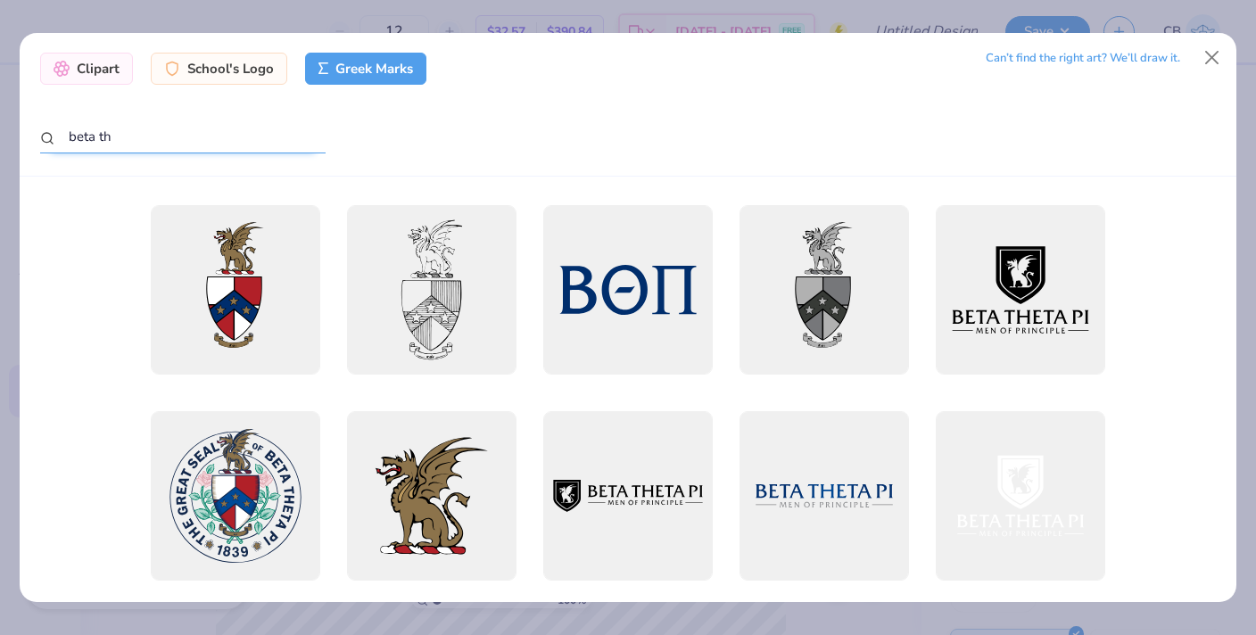
scroll to position [0, 0]
type input "beta th"
click at [650, 304] on div at bounding box center [628, 290] width 170 height 170
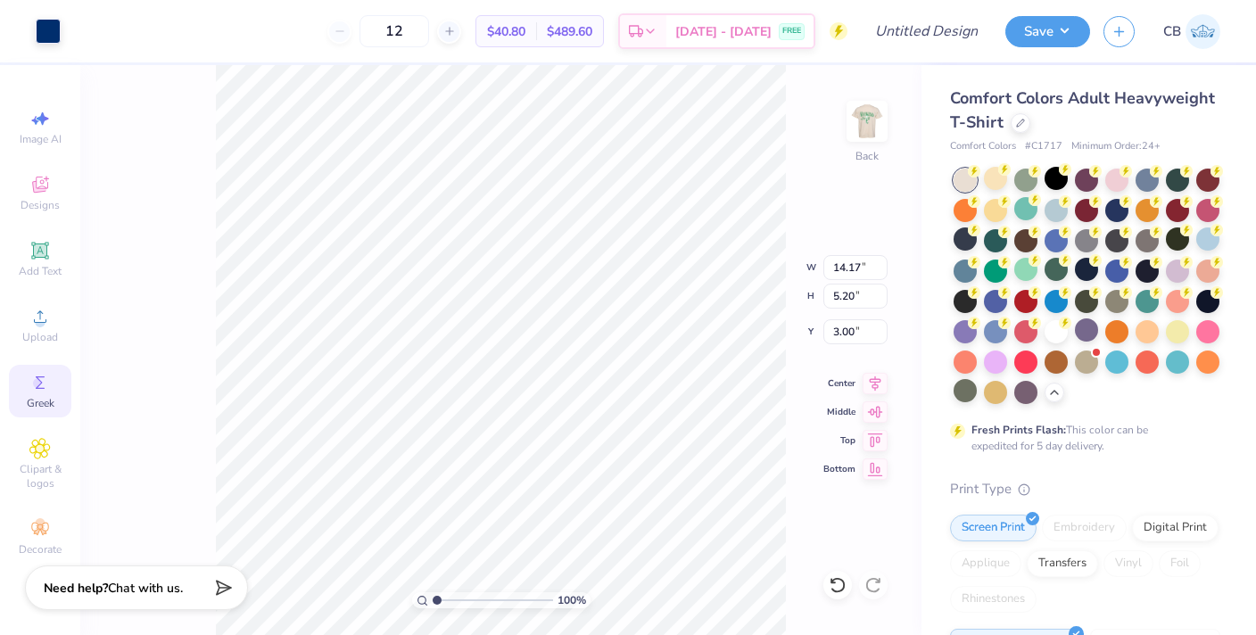
type input "6.16"
type input "2.26"
type input "4.80"
type input "5.57"
type input "2.04"
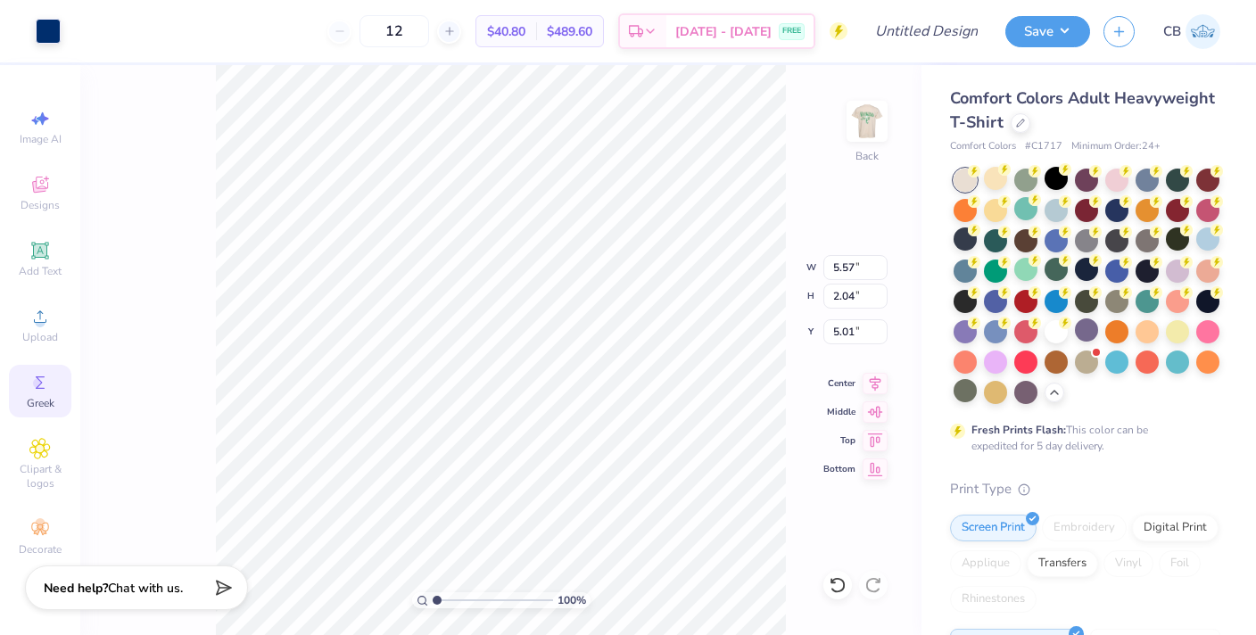
type input "4.30"
click at [857, 142] on img at bounding box center [867, 121] width 71 height 71
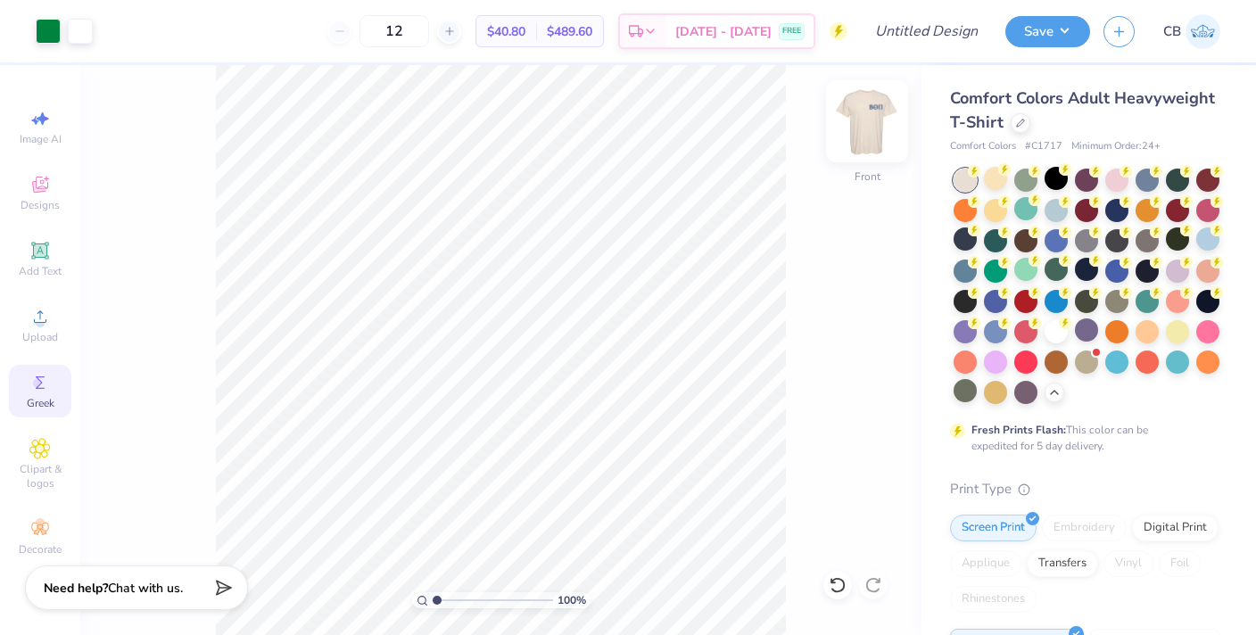
click at [858, 141] on img at bounding box center [867, 121] width 71 height 71
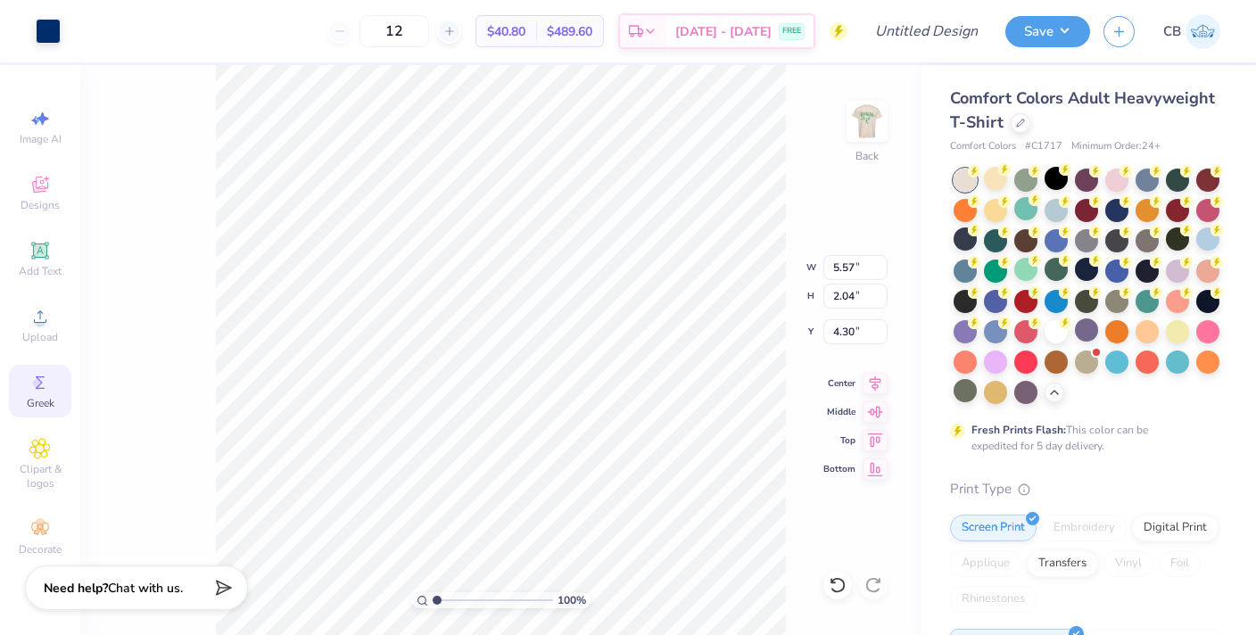
type input "4.20"
type input "5.08"
type input "1.86"
type input "4.38"
click at [852, 152] on img at bounding box center [867, 121] width 71 height 71
